Goal: Task Accomplishment & Management: Use online tool/utility

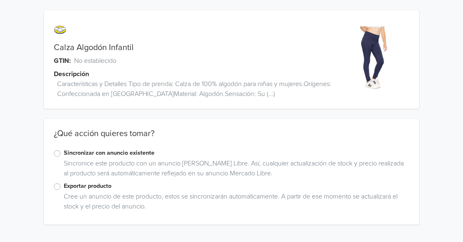
click at [64, 153] on label "Sincronizar con anuncio existente" at bounding box center [237, 153] width 346 height 9
click at [0, 0] on input "Sincronizar con anuncio existente" at bounding box center [0, 0] width 0 height 0
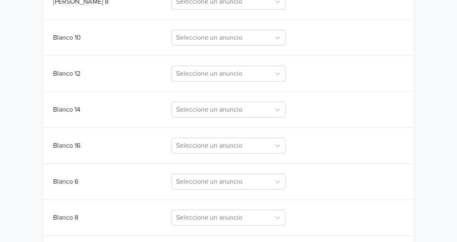
scroll to position [705, 0]
click at [218, 39] on div at bounding box center [221, 37] width 90 height 12
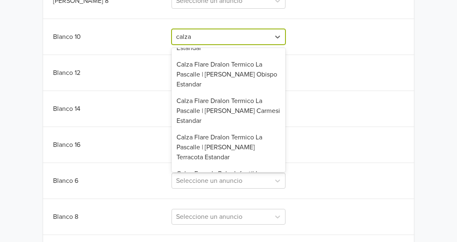
scroll to position [124, 0]
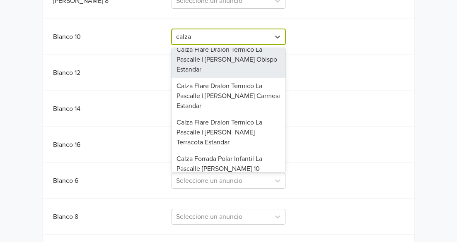
type input "calza"
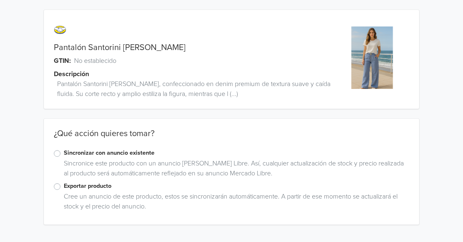
click at [64, 153] on label "Sincronizar con anuncio existente" at bounding box center [237, 153] width 346 height 9
click at [0, 0] on input "Sincronizar con anuncio existente" at bounding box center [0, 0] width 0 height 0
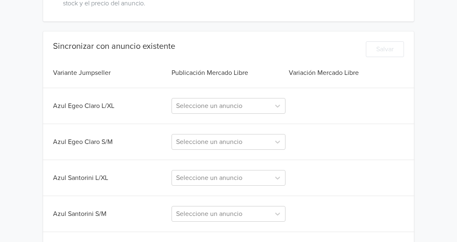
scroll to position [208, 0]
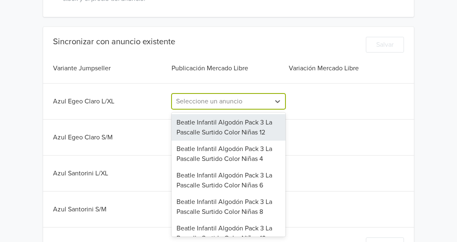
click at [201, 105] on div at bounding box center [221, 102] width 90 height 12
type input "pala"
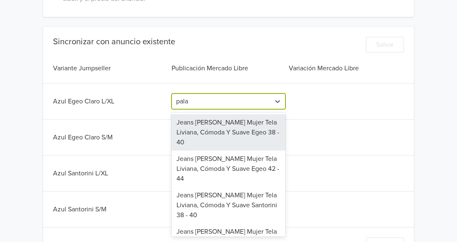
click at [207, 128] on div "Jeans [PERSON_NAME] Mujer Tela Liviana, Cómoda Y Suave Egeo 38 - 40" at bounding box center [229, 132] width 114 height 36
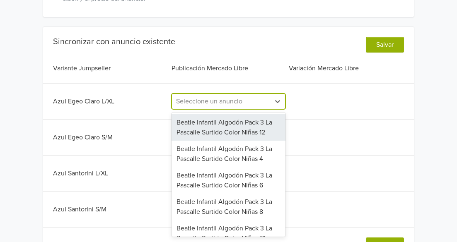
click at [237, 102] on div at bounding box center [221, 102] width 90 height 12
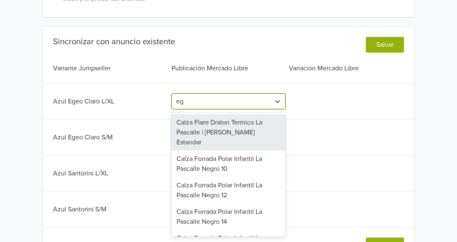
type input "ege"
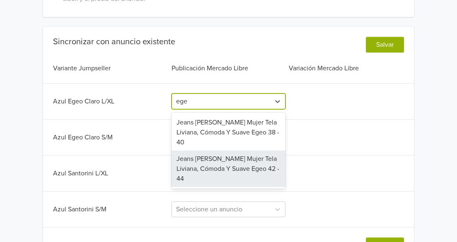
click at [245, 151] on div "Jeans [PERSON_NAME] Mujer Tela Liviana, Cómoda Y Suave Egeo 42 - 44" at bounding box center [229, 169] width 114 height 36
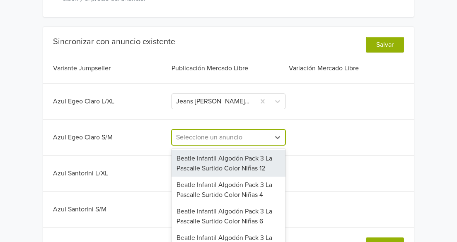
click at [227, 139] on div "149 results available. Use Up and Down to choose options, press Enter to select…" at bounding box center [229, 138] width 114 height 16
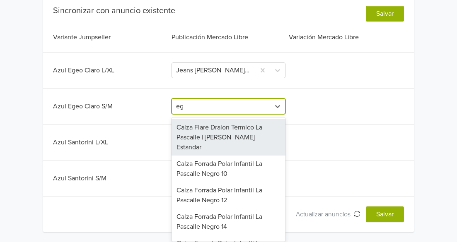
type input "ege"
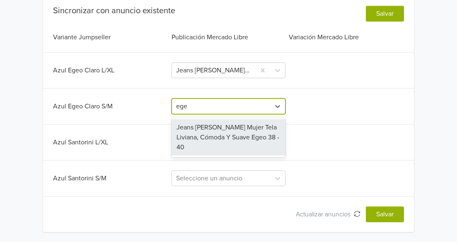
click at [227, 139] on div "Jeans [PERSON_NAME] Mujer Tela Liviana, Cómoda Y Suave Egeo 38 - 40" at bounding box center [229, 137] width 114 height 36
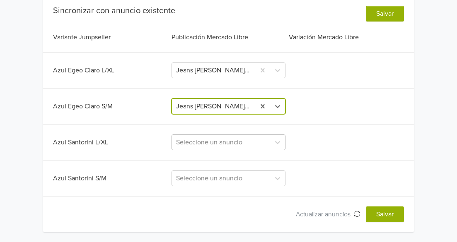
click at [234, 141] on div at bounding box center [221, 143] width 90 height 12
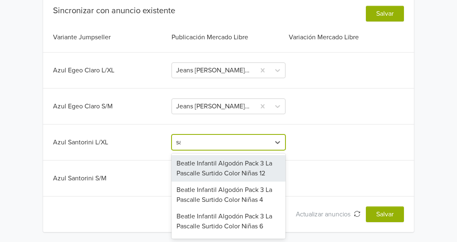
type input "san"
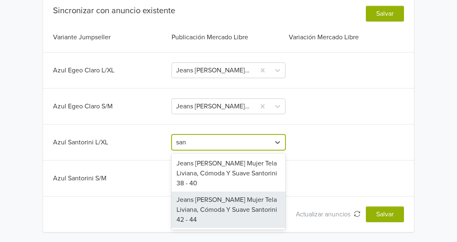
click at [241, 197] on div "Jeans [PERSON_NAME] Mujer Tela Liviana, Cómoda Y Suave Santorini 42 - 44" at bounding box center [229, 210] width 114 height 36
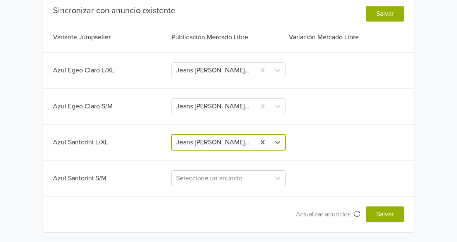
click at [220, 177] on div "Seleccione un anuncio" at bounding box center [229, 179] width 114 height 16
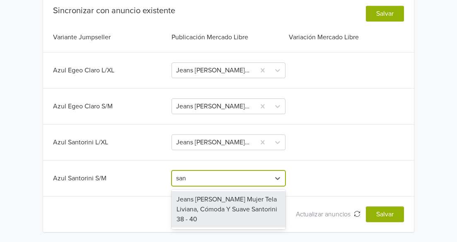
type input "sant"
click at [228, 200] on div "Jeans [PERSON_NAME] Mujer Tela Liviana, Cómoda Y Suave Santorini 38 - 40" at bounding box center [229, 209] width 114 height 36
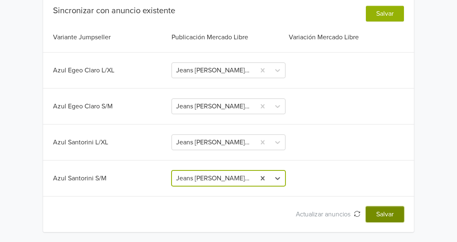
click at [392, 216] on button "Salvar" at bounding box center [385, 215] width 38 height 16
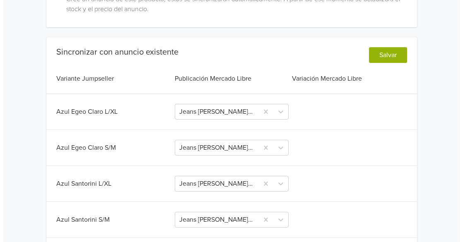
scroll to position [0, 0]
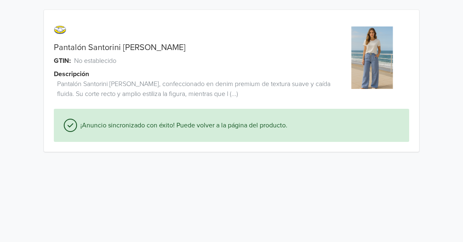
click at [122, 47] on link "Pantalón Santorini [PERSON_NAME]" at bounding box center [120, 48] width 132 height 10
click at [213, 128] on span "Puede volver a la página del producto." at bounding box center [233, 126] width 113 height 10
click at [391, 51] on img at bounding box center [372, 58] width 63 height 63
click at [379, 47] on img at bounding box center [372, 58] width 63 height 63
